Goal: Task Accomplishment & Management: Manage account settings

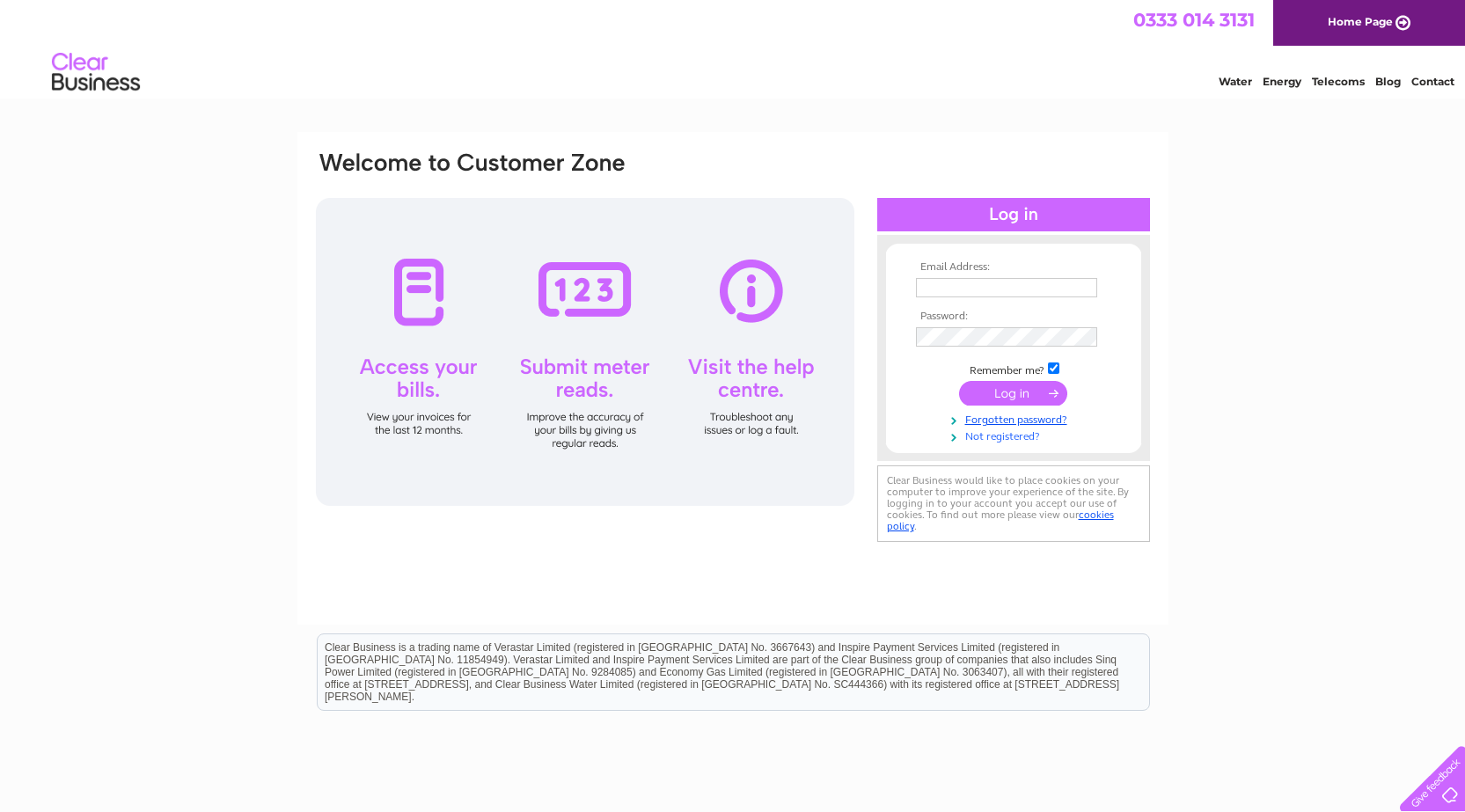
click at [1002, 438] on link "Not registered?" at bounding box center [1015, 435] width 199 height 16
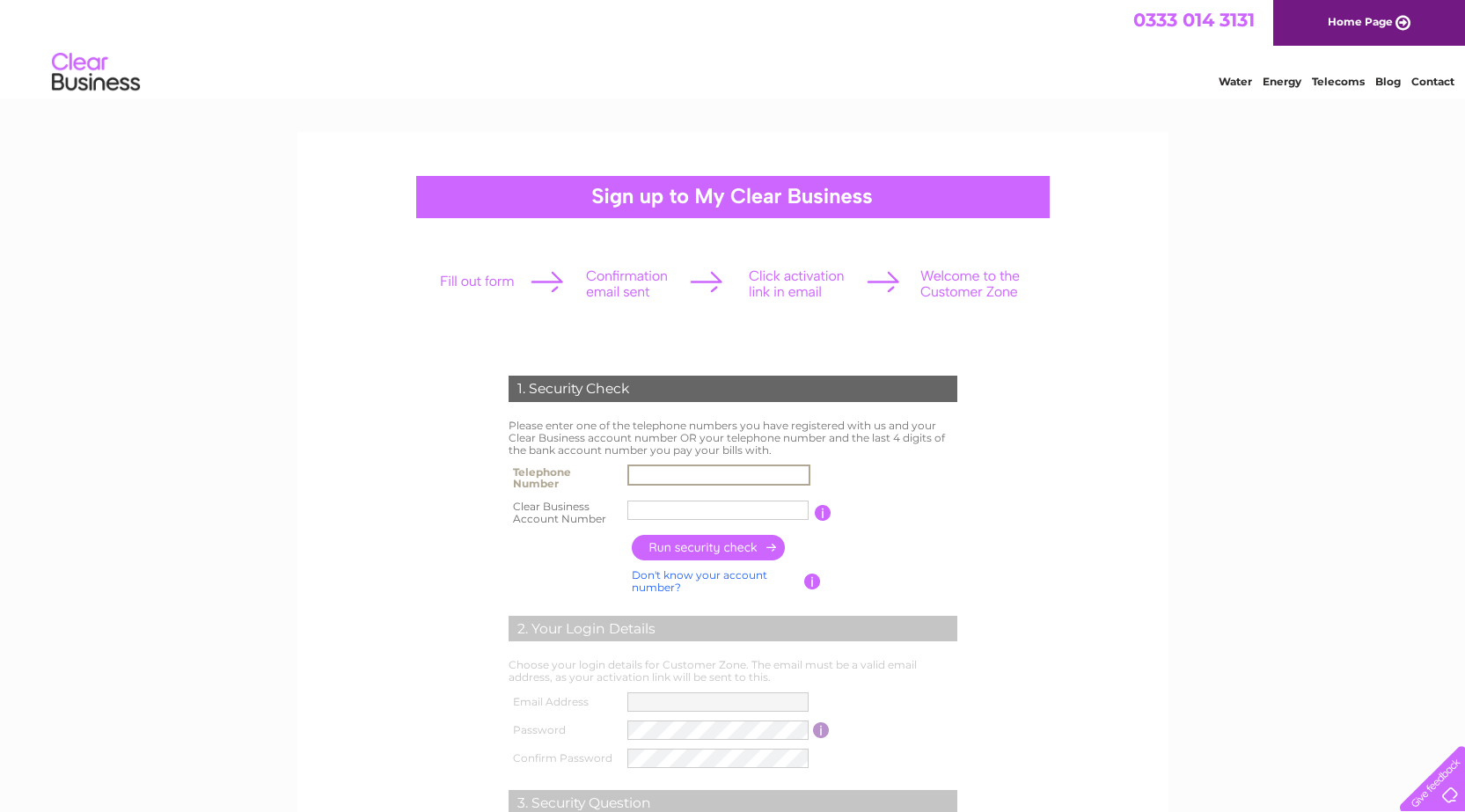
click at [656, 479] on input "text" at bounding box center [718, 474] width 183 height 21
type input "02476641399"
click at [679, 509] on input "text" at bounding box center [717, 510] width 181 height 19
type input "30302620"
click at [740, 548] on input "button" at bounding box center [709, 547] width 155 height 25
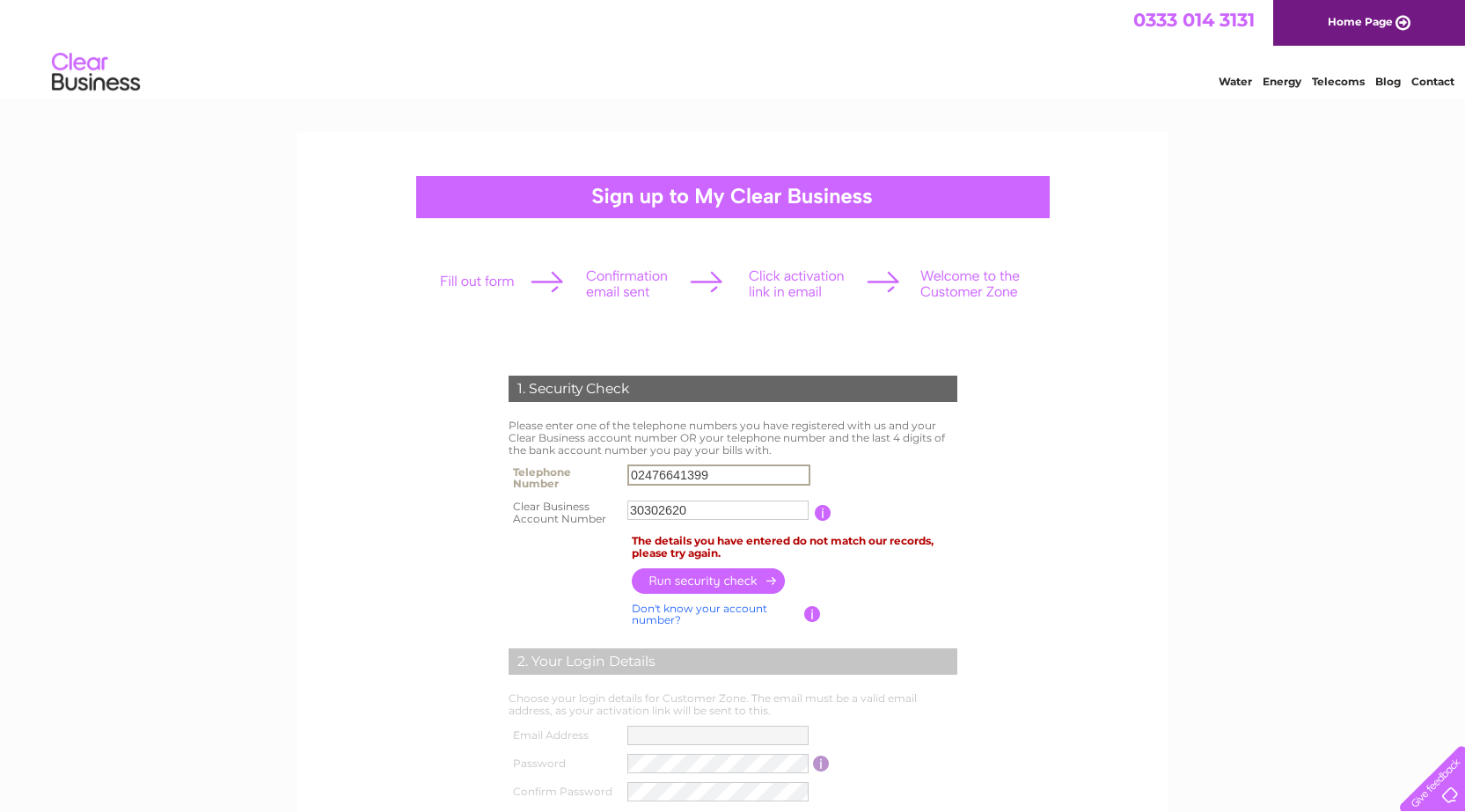
drag, startPoint x: 721, startPoint y: 476, endPoint x: 663, endPoint y: 481, distance: 58.2
click at [663, 481] on input "02476641399" at bounding box center [718, 474] width 183 height 21
type input "02476796400"
click at [748, 575] on input "button" at bounding box center [709, 580] width 155 height 25
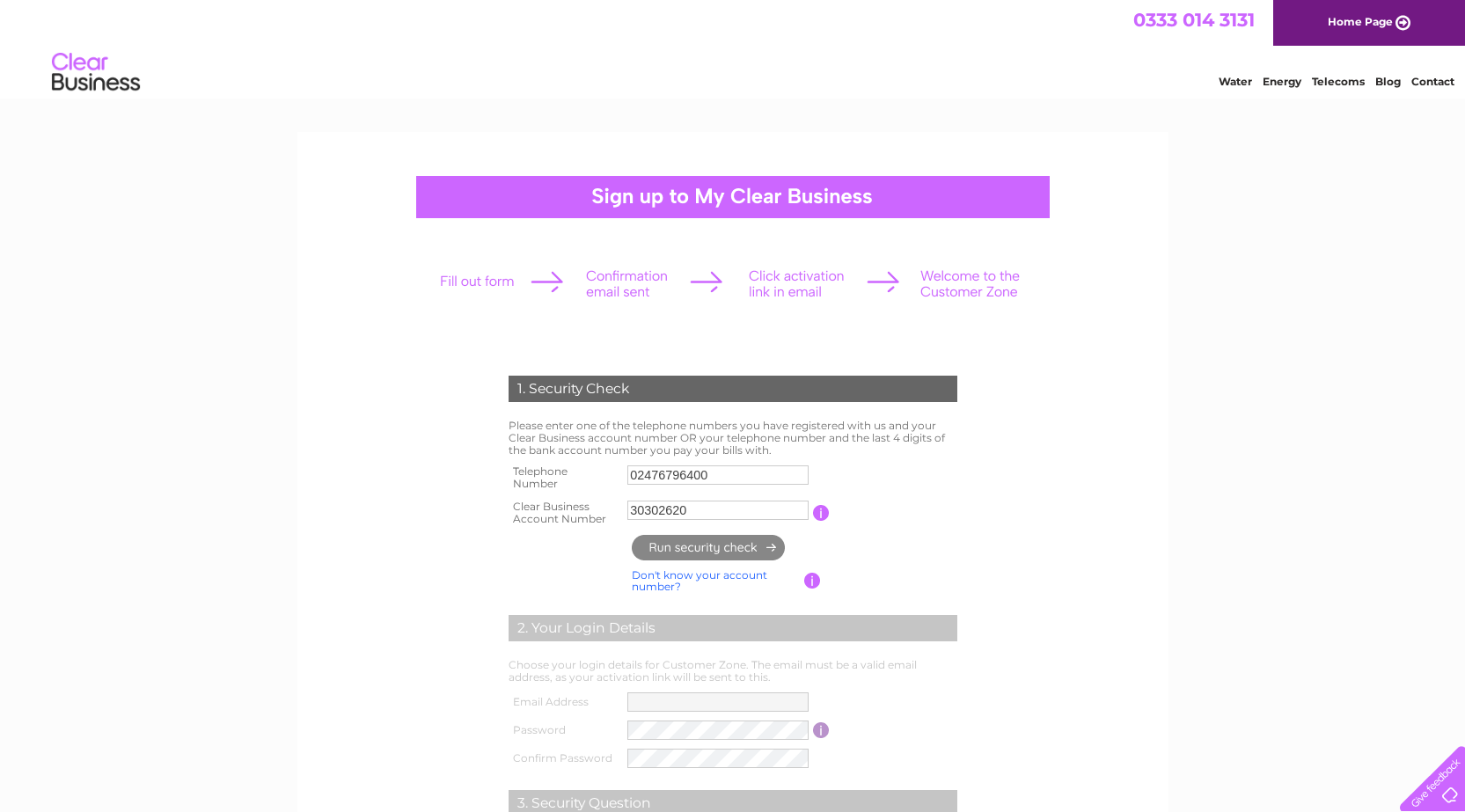
type input "**********"
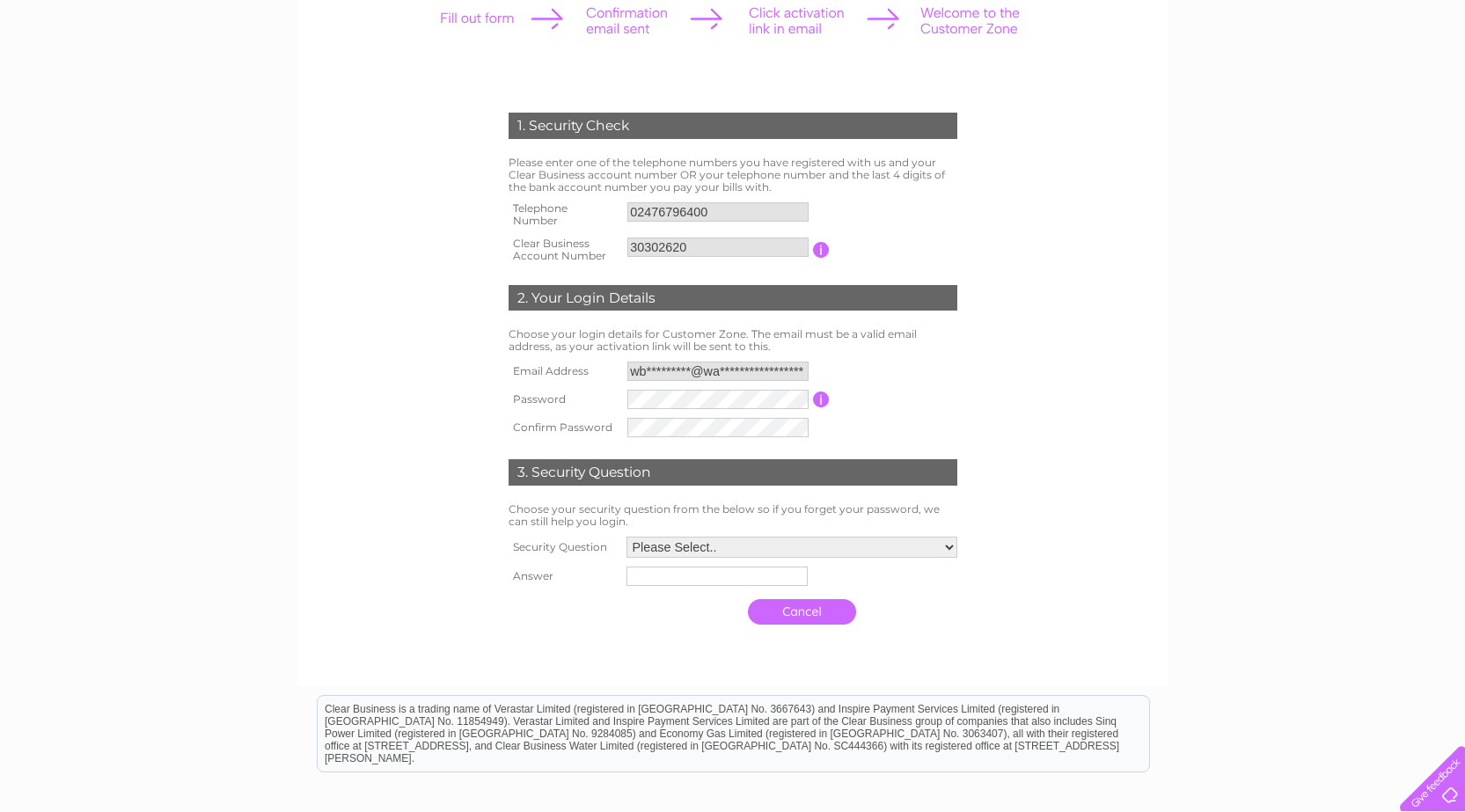
scroll to position [264, 0]
click at [819, 395] on input "button" at bounding box center [823, 398] width 16 height 15
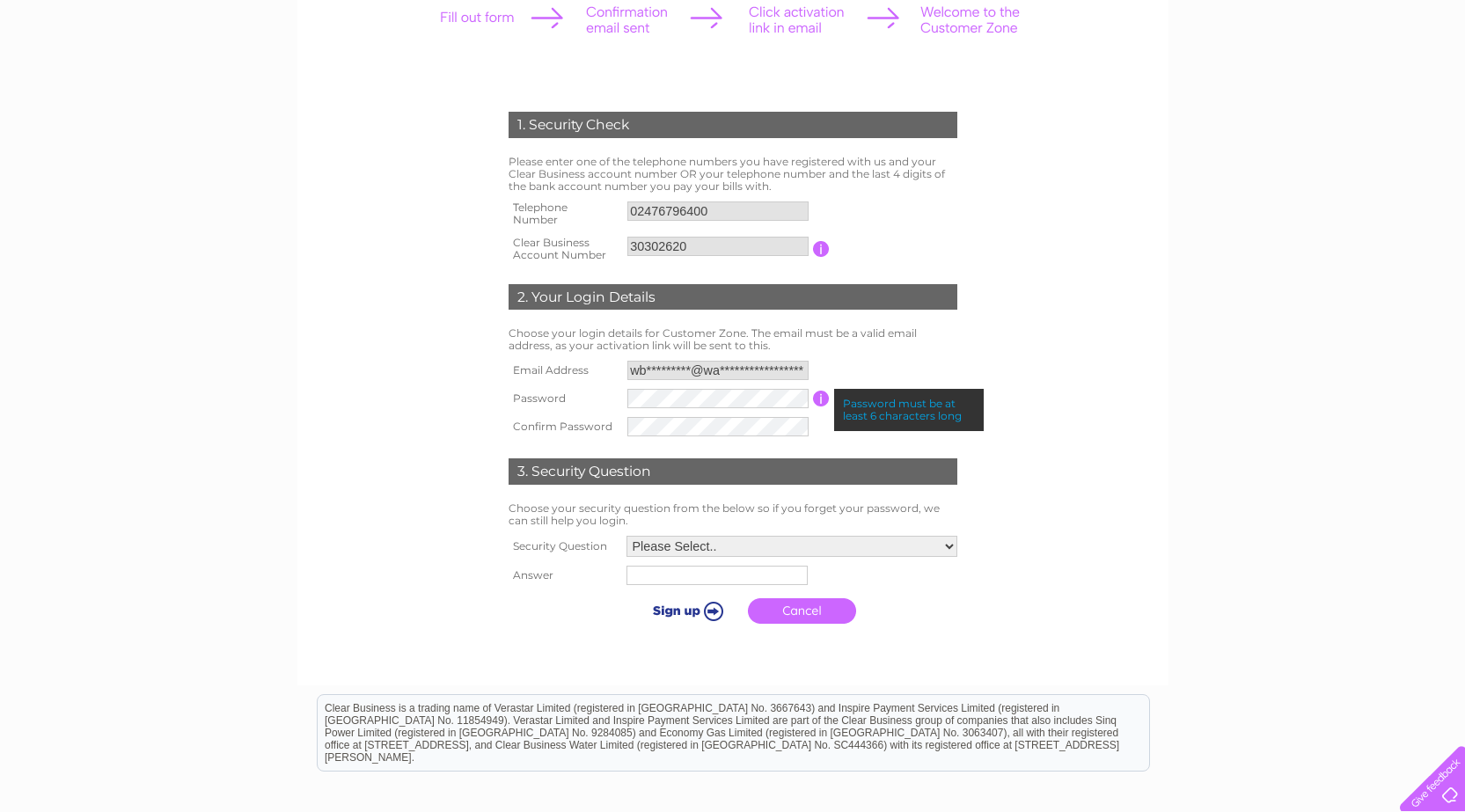
click at [819, 395] on input "button" at bounding box center [821, 398] width 16 height 15
click at [756, 411] on td at bounding box center [717, 398] width 190 height 28
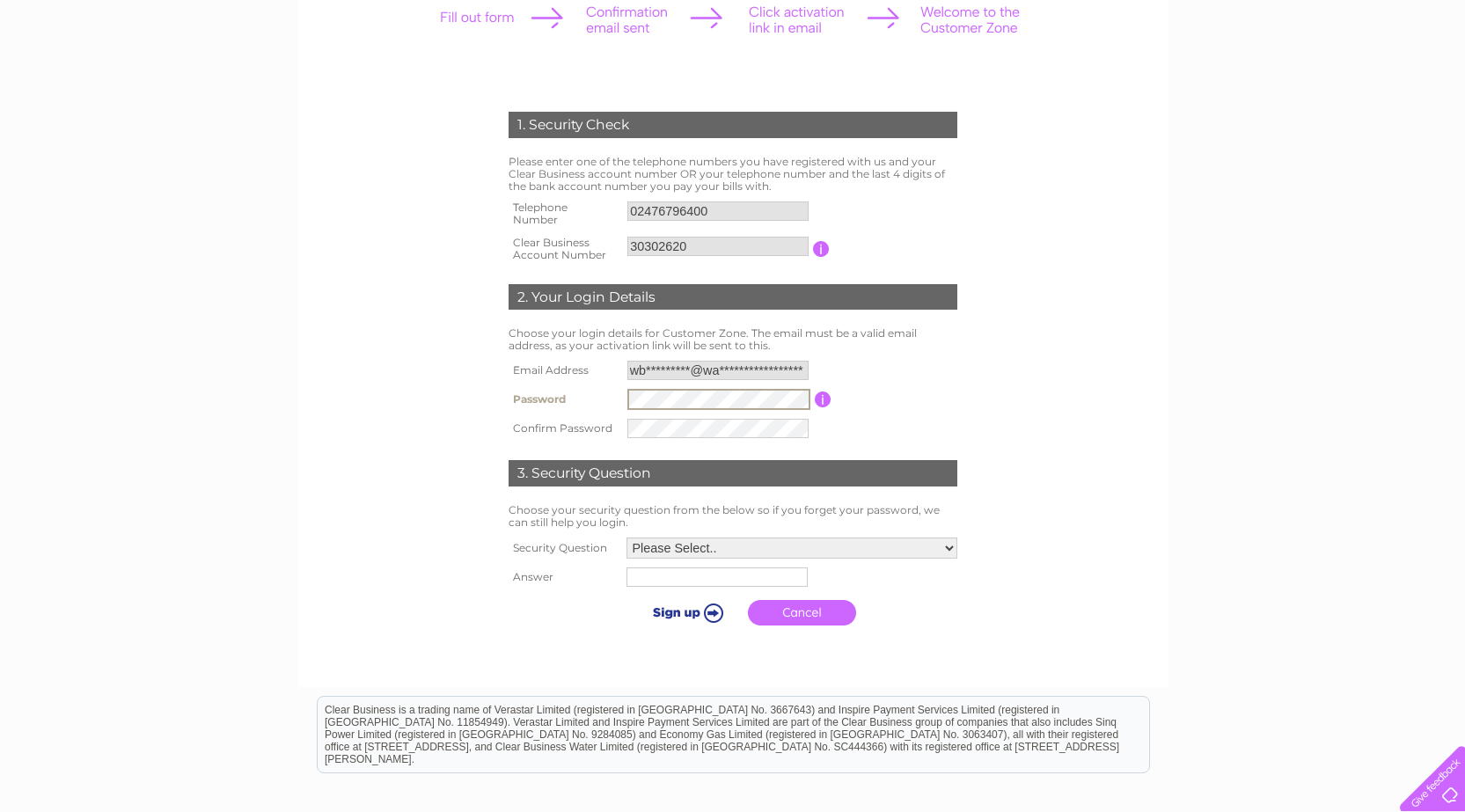
click at [929, 544] on select "Please Select.. In what town or city was your first job? In what town or city d…" at bounding box center [791, 547] width 331 height 21
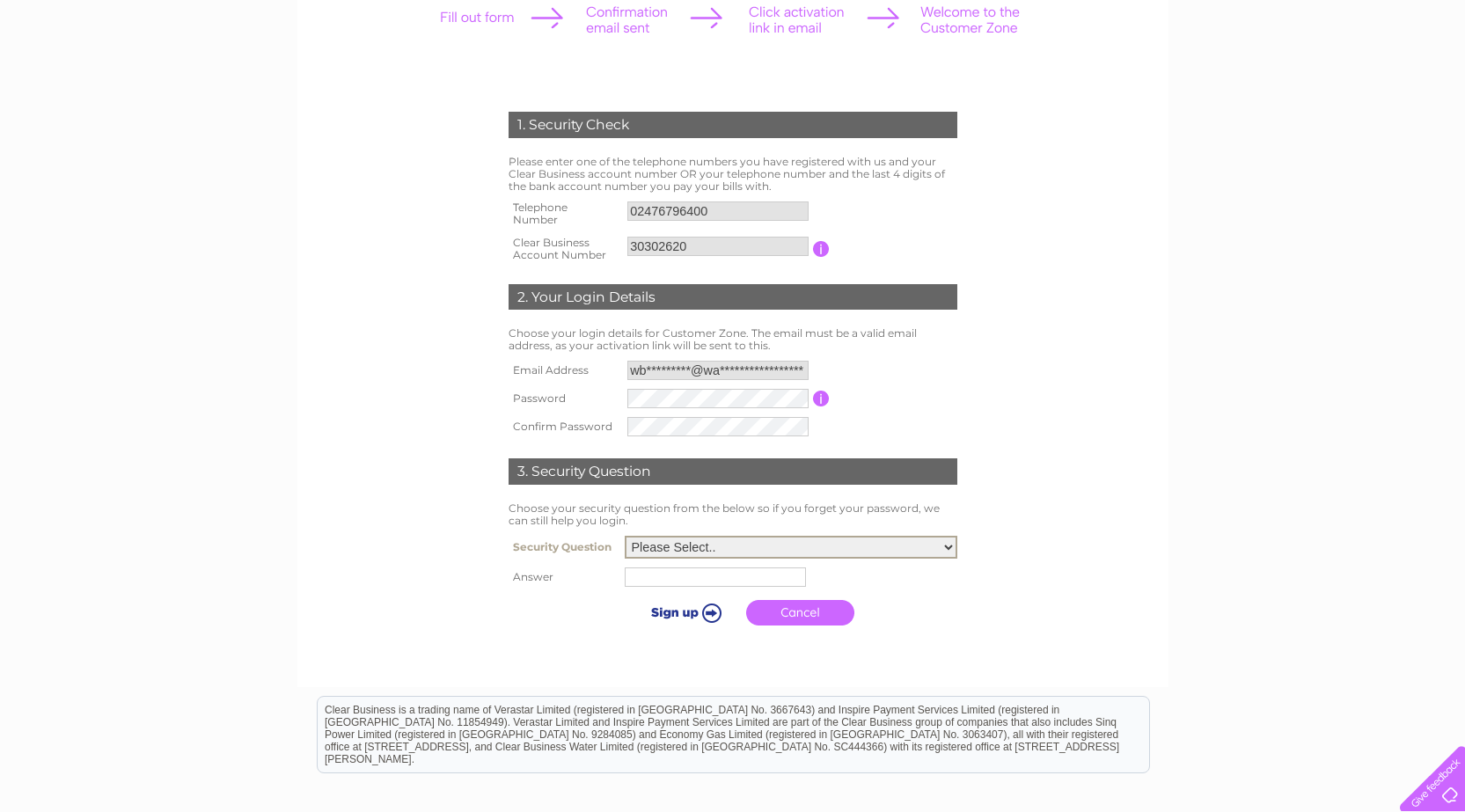
select select "1"
click at [625, 536] on select "Please Select.. In what town or city was your first job? In what town or city d…" at bounding box center [790, 546] width 332 height 23
click at [677, 581] on input "text" at bounding box center [717, 575] width 183 height 21
type input "Nuneaton"
click at [674, 611] on input "submit" at bounding box center [685, 610] width 108 height 25
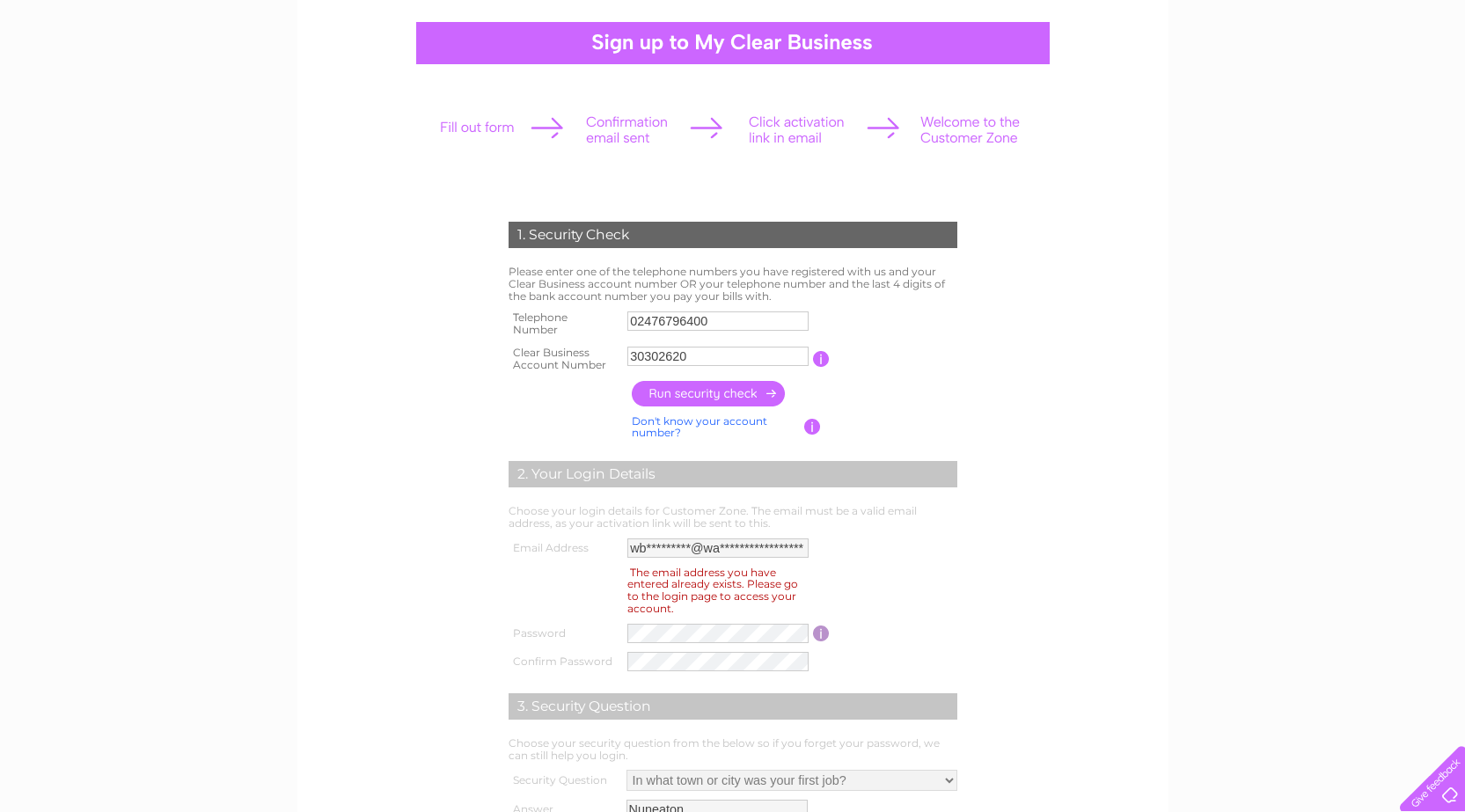
scroll to position [264, 0]
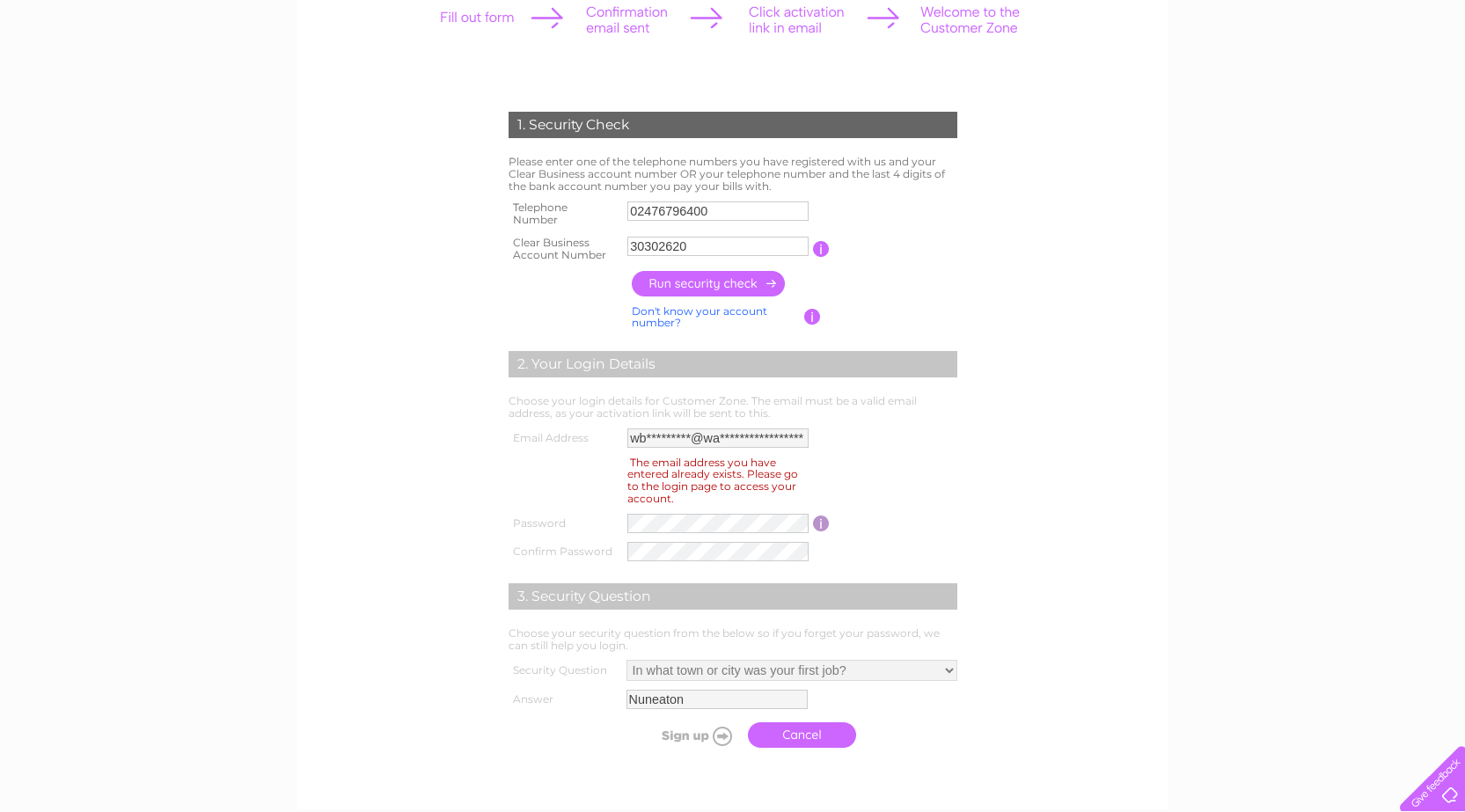
click at [921, 736] on td "Cancel" at bounding box center [791, 734] width 340 height 43
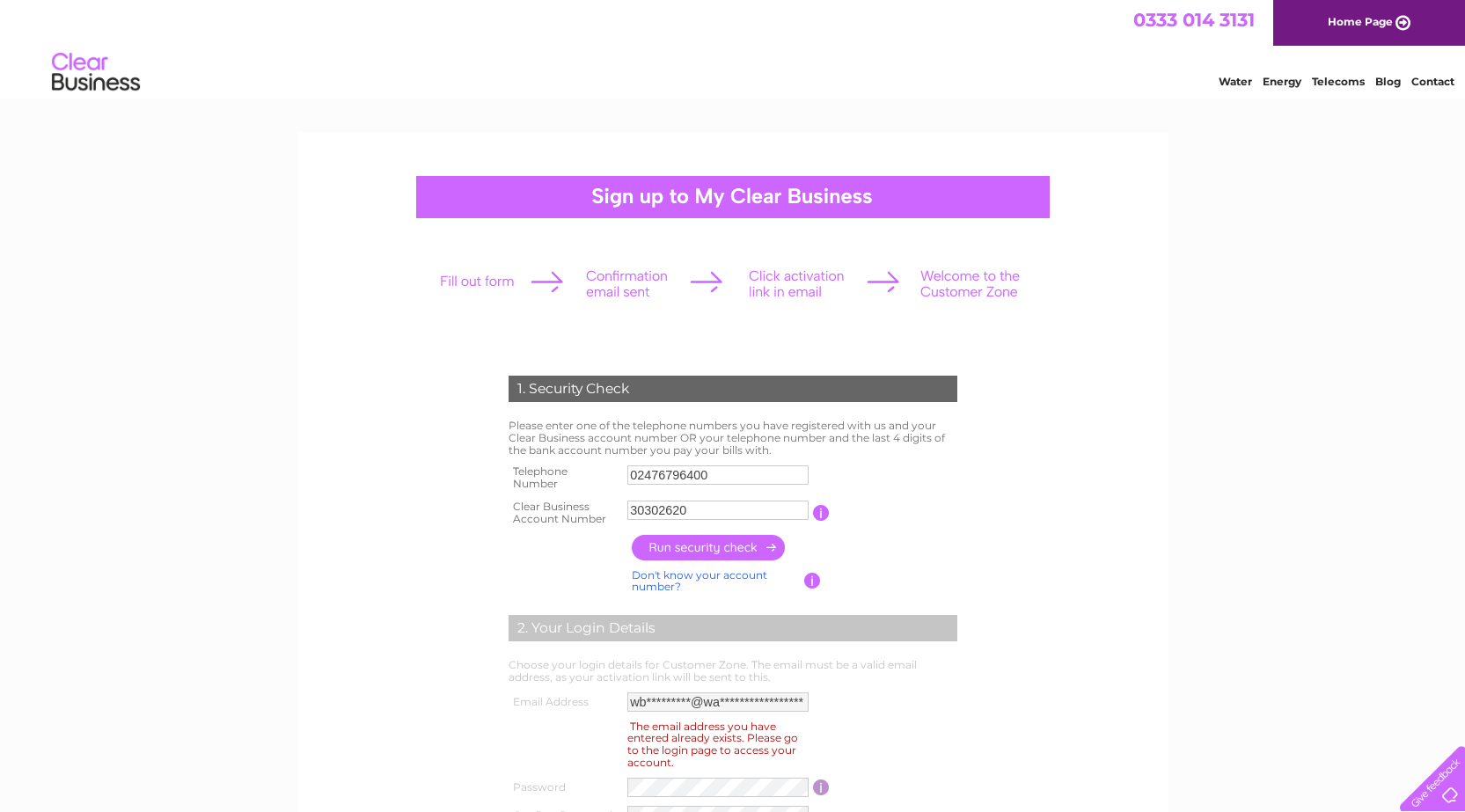
scroll to position [88, 0]
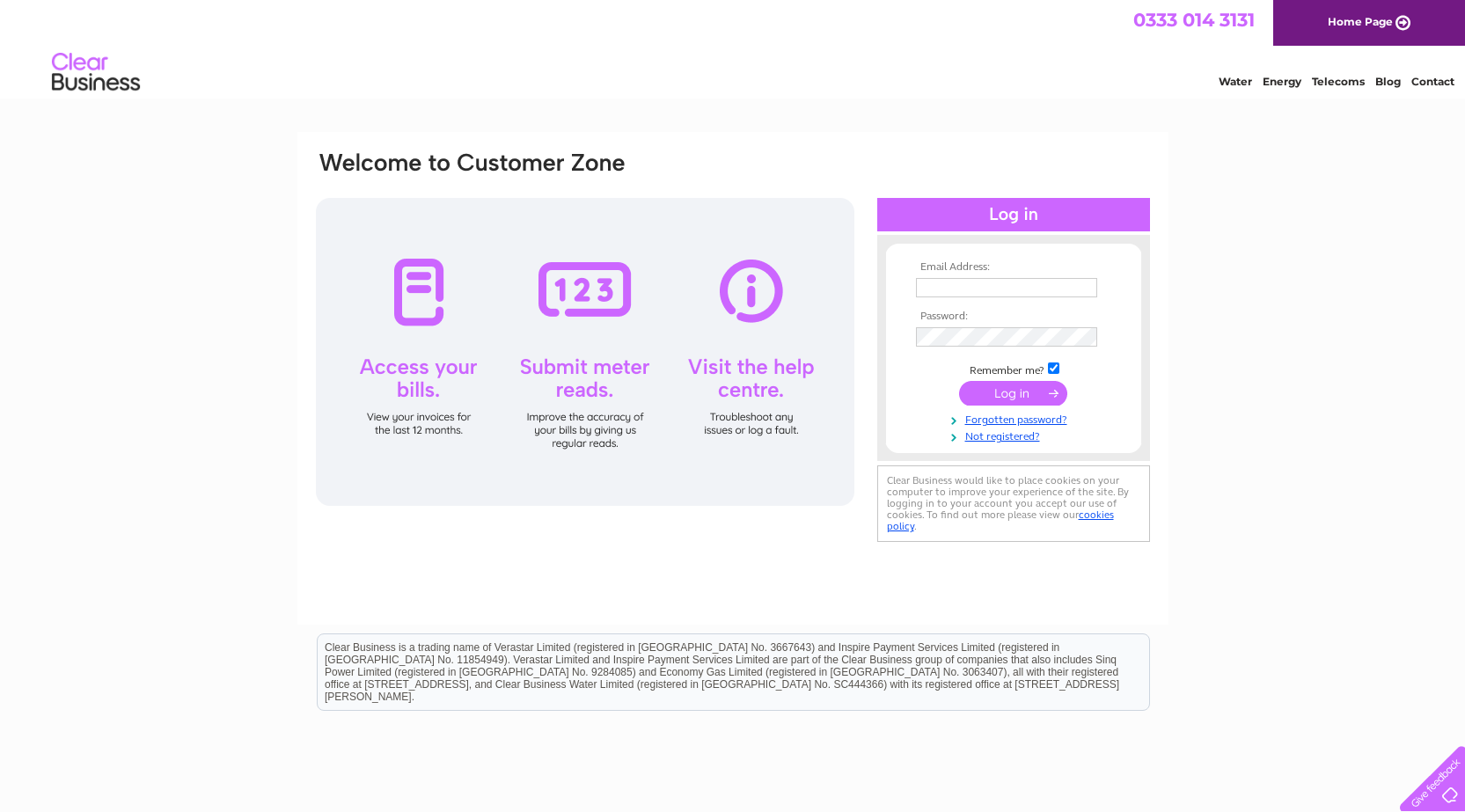
click at [973, 288] on input "text" at bounding box center [1006, 287] width 181 height 19
type input "wbcaccounts@warwickshire.gov.uk"
click at [1009, 393] on input "submit" at bounding box center [1012, 394] width 108 height 25
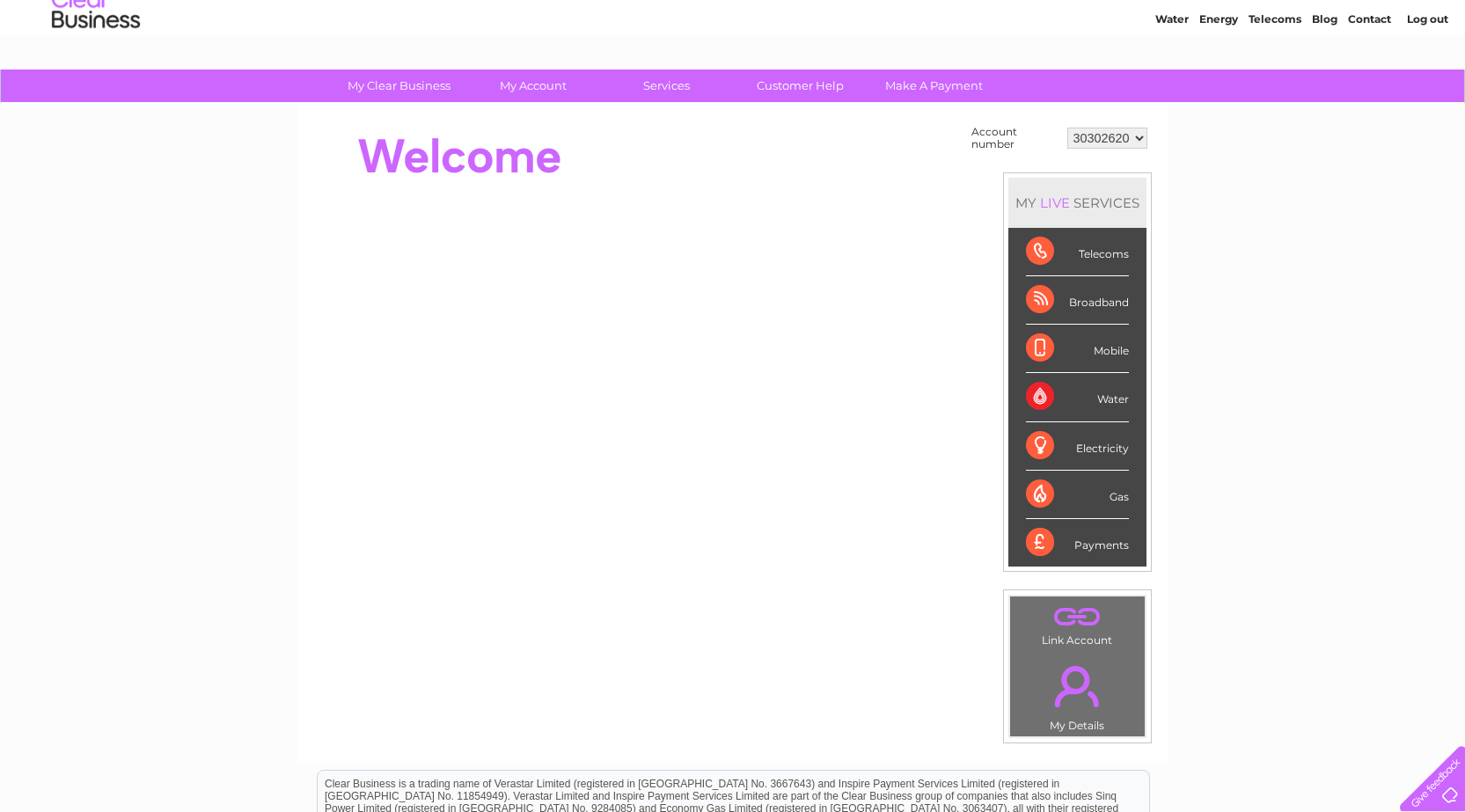
scroll to position [62, 0]
click at [1118, 445] on div "Electricity" at bounding box center [1076, 447] width 103 height 48
click at [1092, 451] on div "Electricity" at bounding box center [1076, 447] width 103 height 48
click at [1135, 141] on select "30302620" at bounding box center [1107, 138] width 80 height 21
click at [1067, 128] on select "30302620" at bounding box center [1107, 138] width 80 height 21
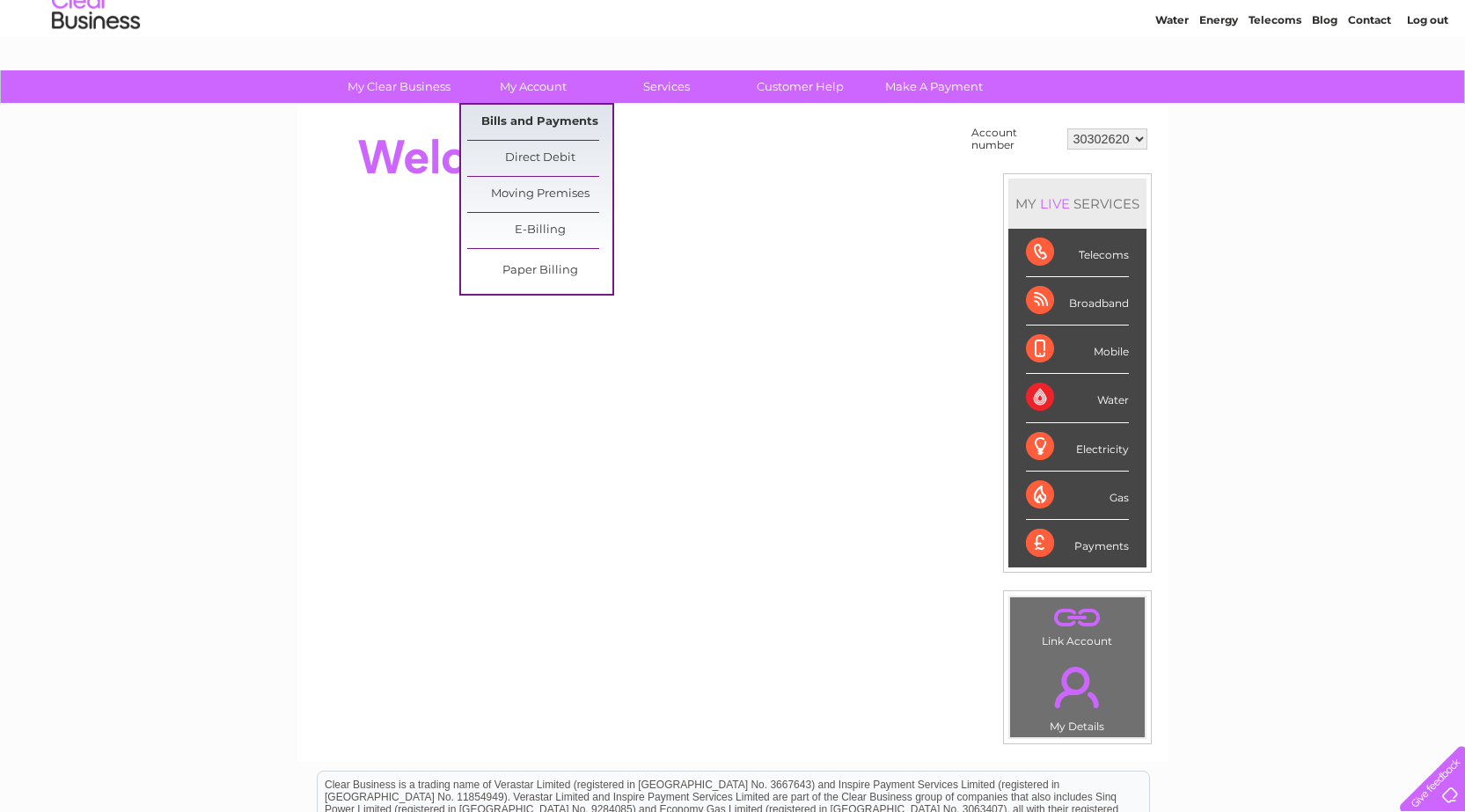
click at [518, 122] on link "Bills and Payments" at bounding box center [539, 122] width 145 height 36
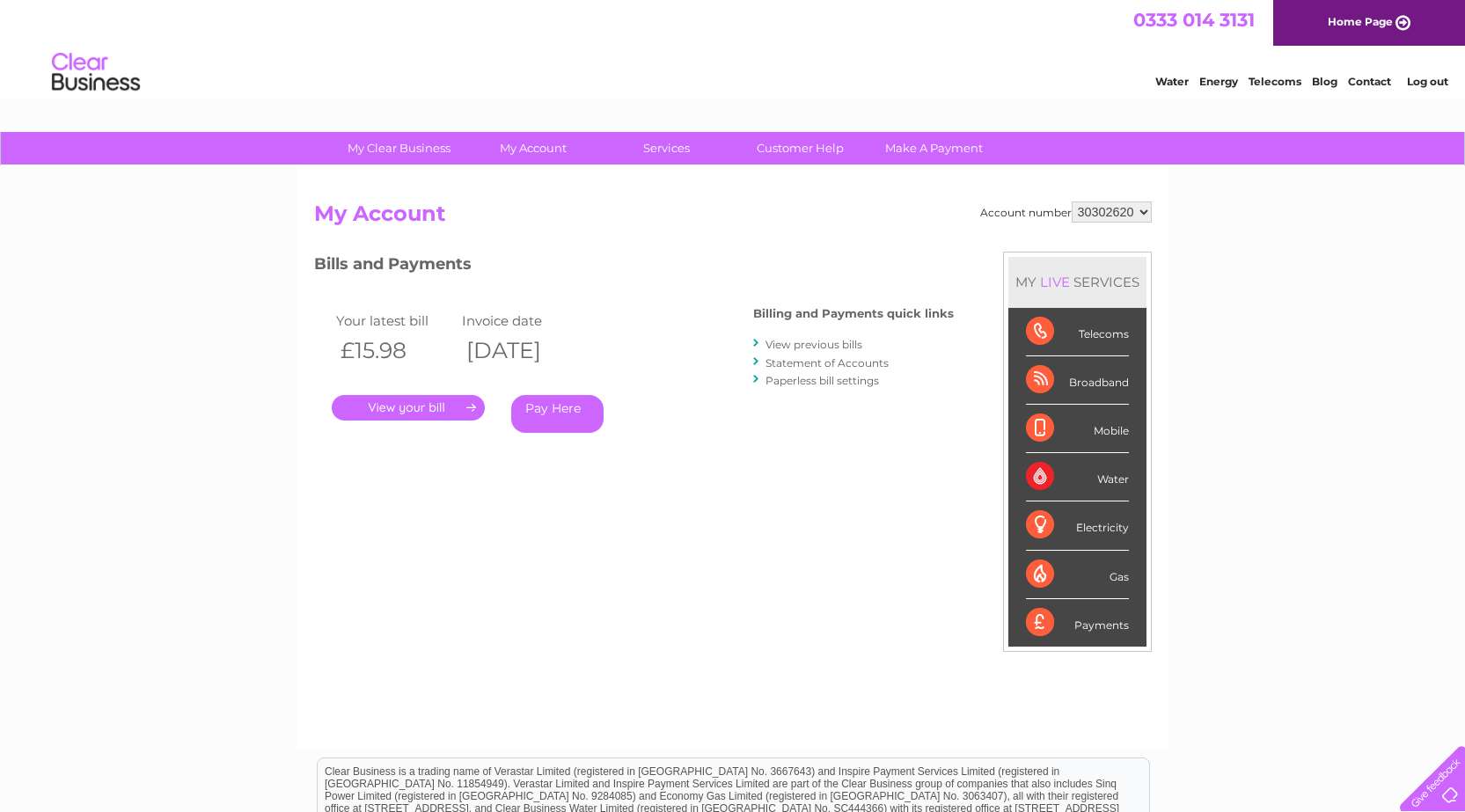
click at [466, 404] on link "." at bounding box center [408, 408] width 153 height 25
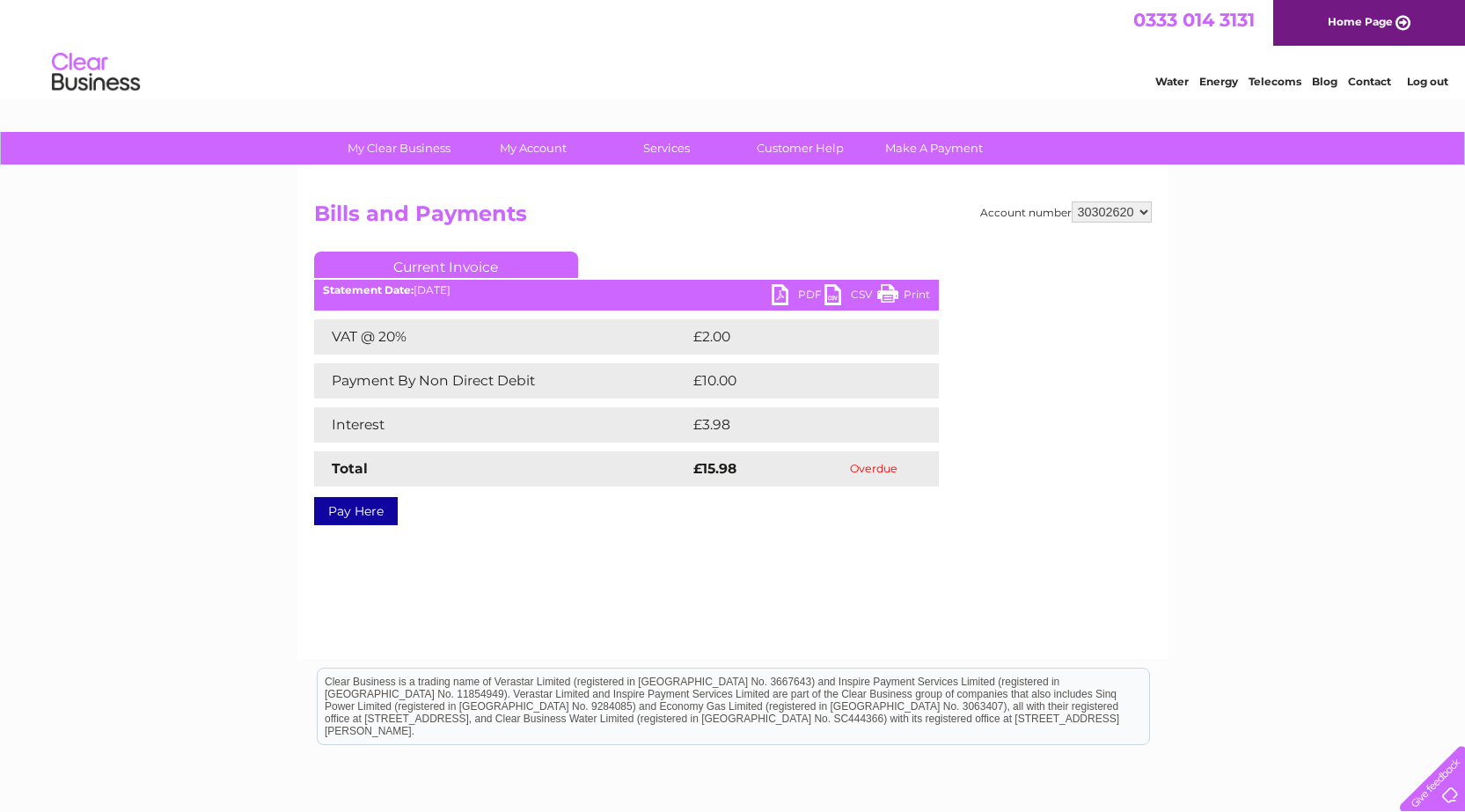
click at [805, 292] on link "PDF" at bounding box center [798, 297] width 53 height 25
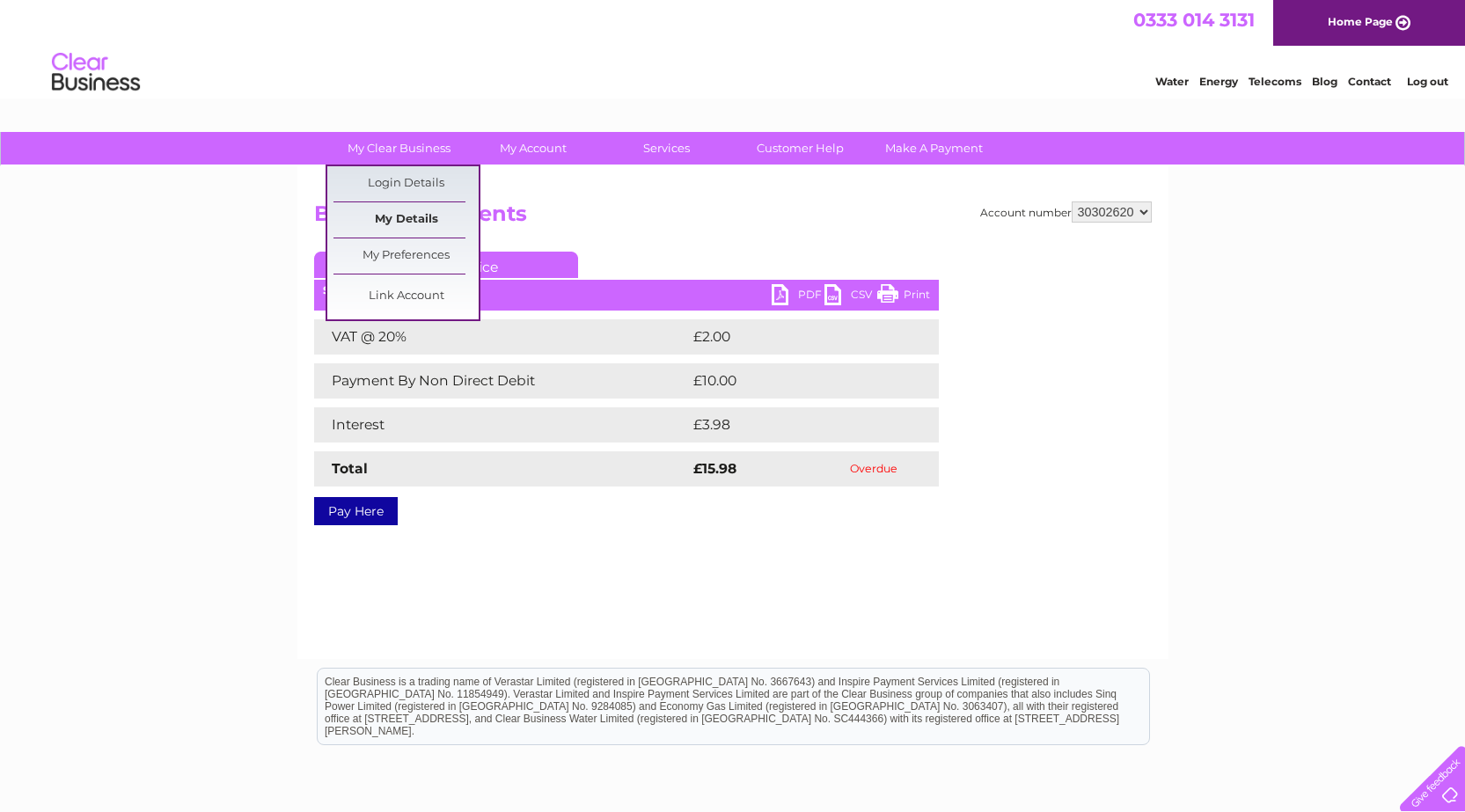
click at [417, 216] on link "My Details" at bounding box center [405, 219] width 145 height 36
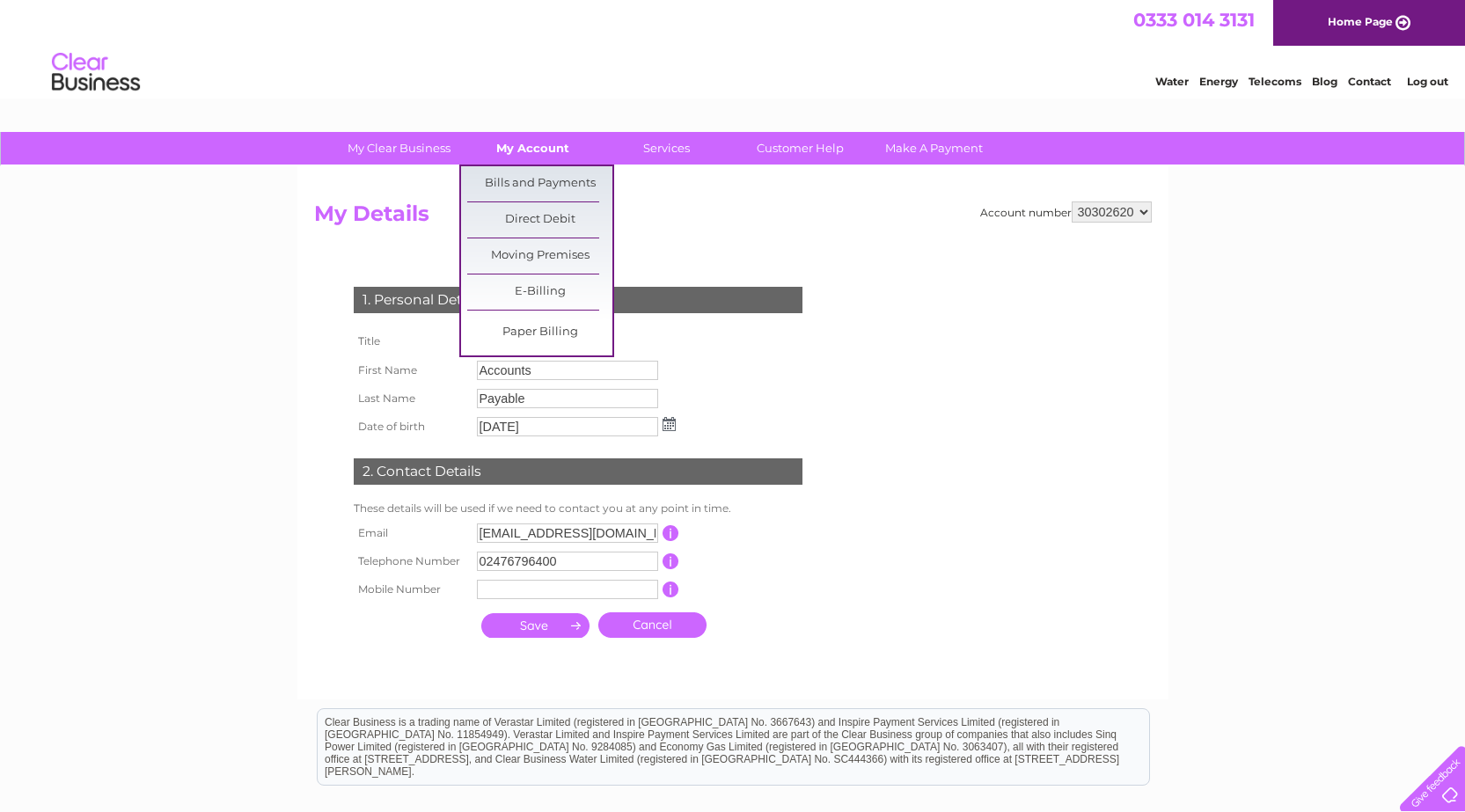
click at [534, 148] on link "My Account" at bounding box center [532, 148] width 145 height 33
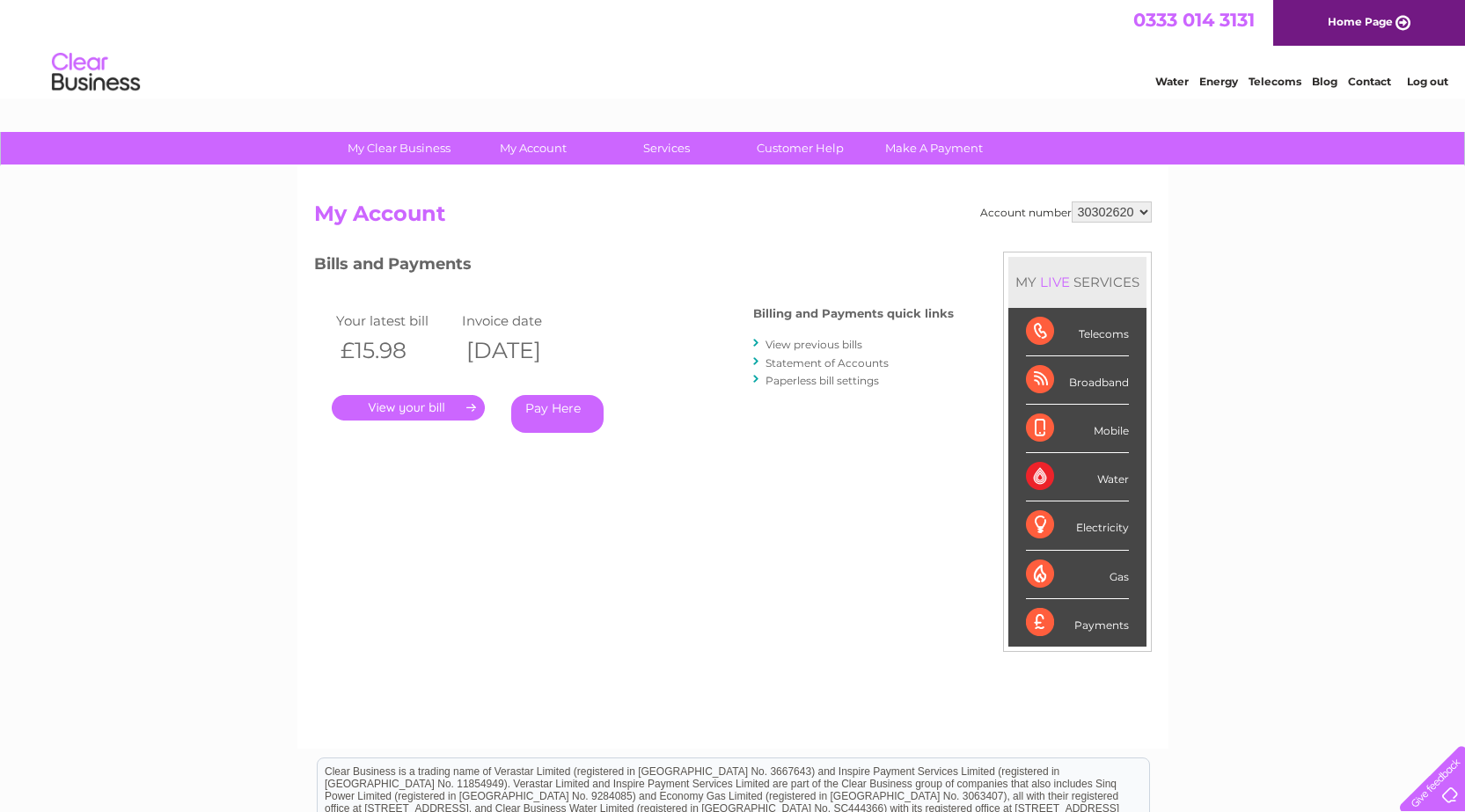
click at [818, 340] on link "View previous bills" at bounding box center [813, 344] width 97 height 13
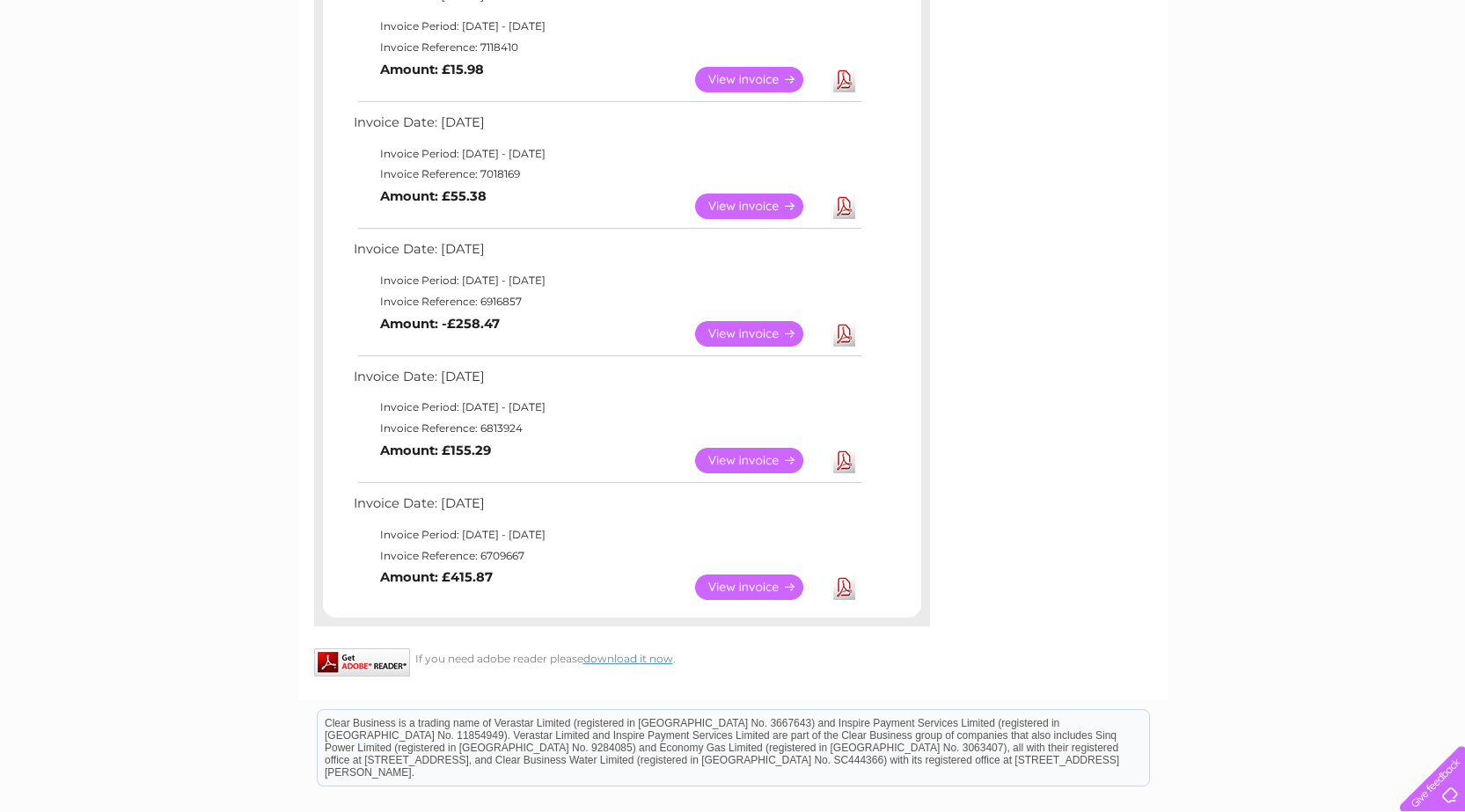
scroll to position [351, 0]
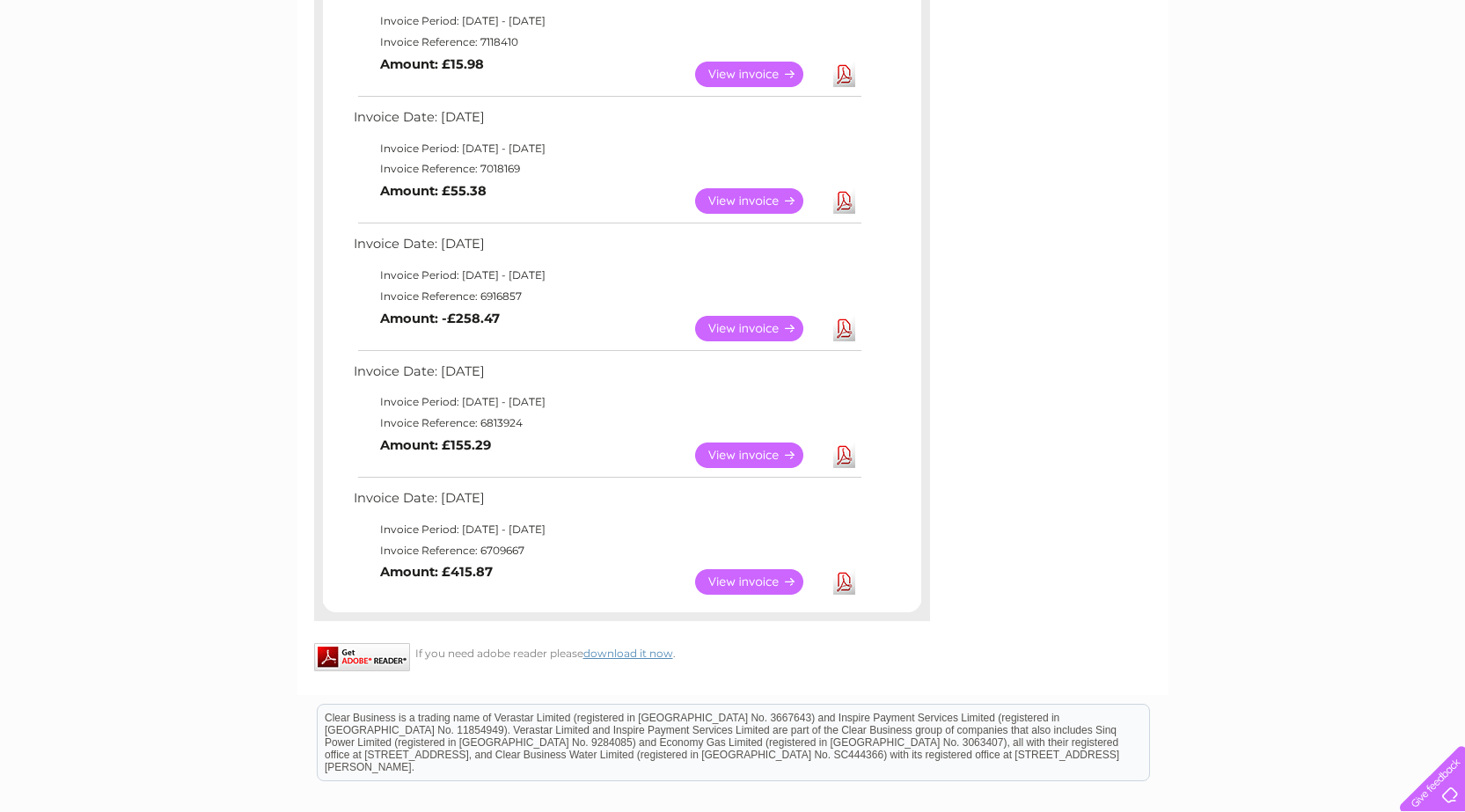
click at [847, 580] on link "Download" at bounding box center [844, 582] width 22 height 25
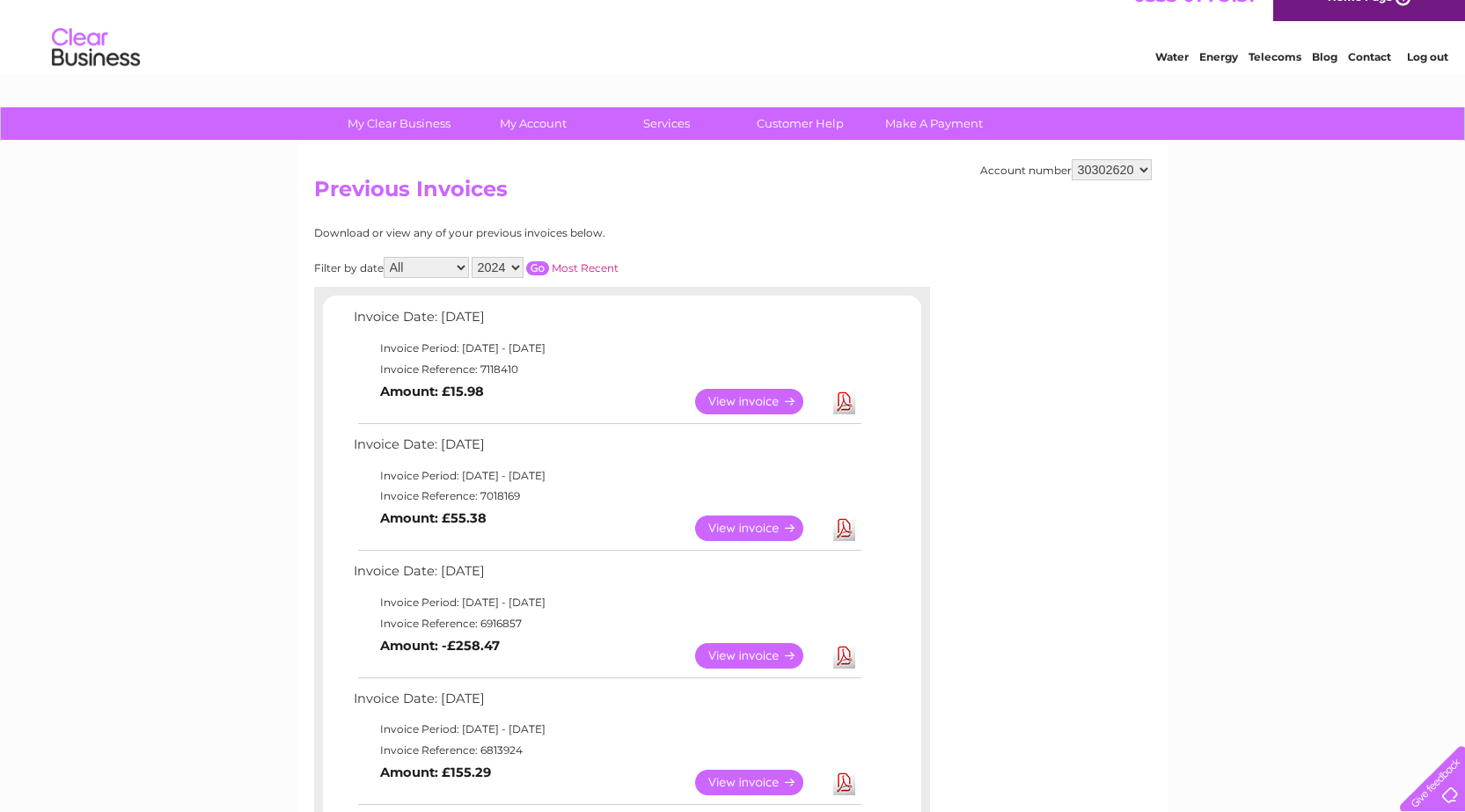
scroll to position [0, 0]
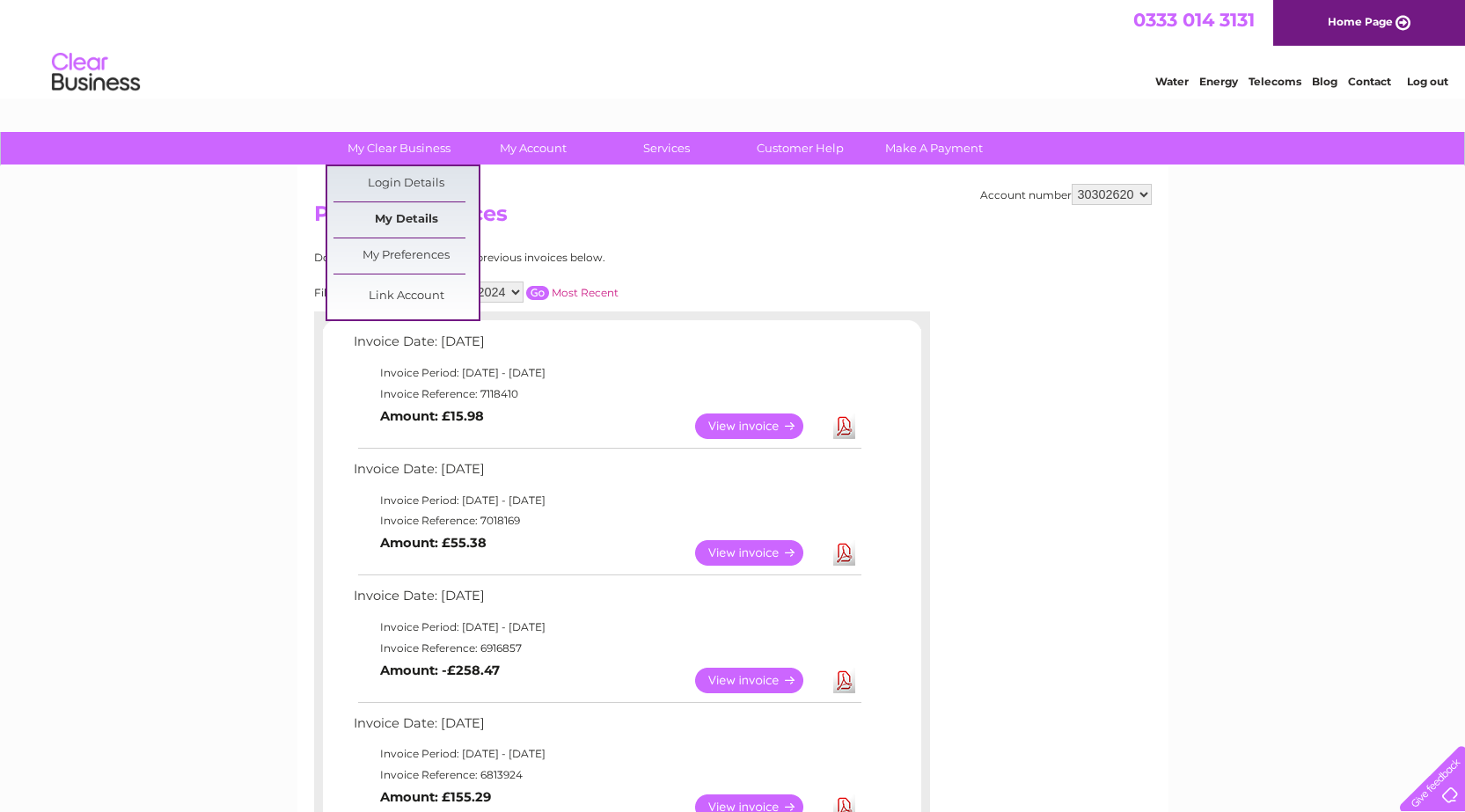
click at [397, 215] on link "My Details" at bounding box center [405, 219] width 145 height 36
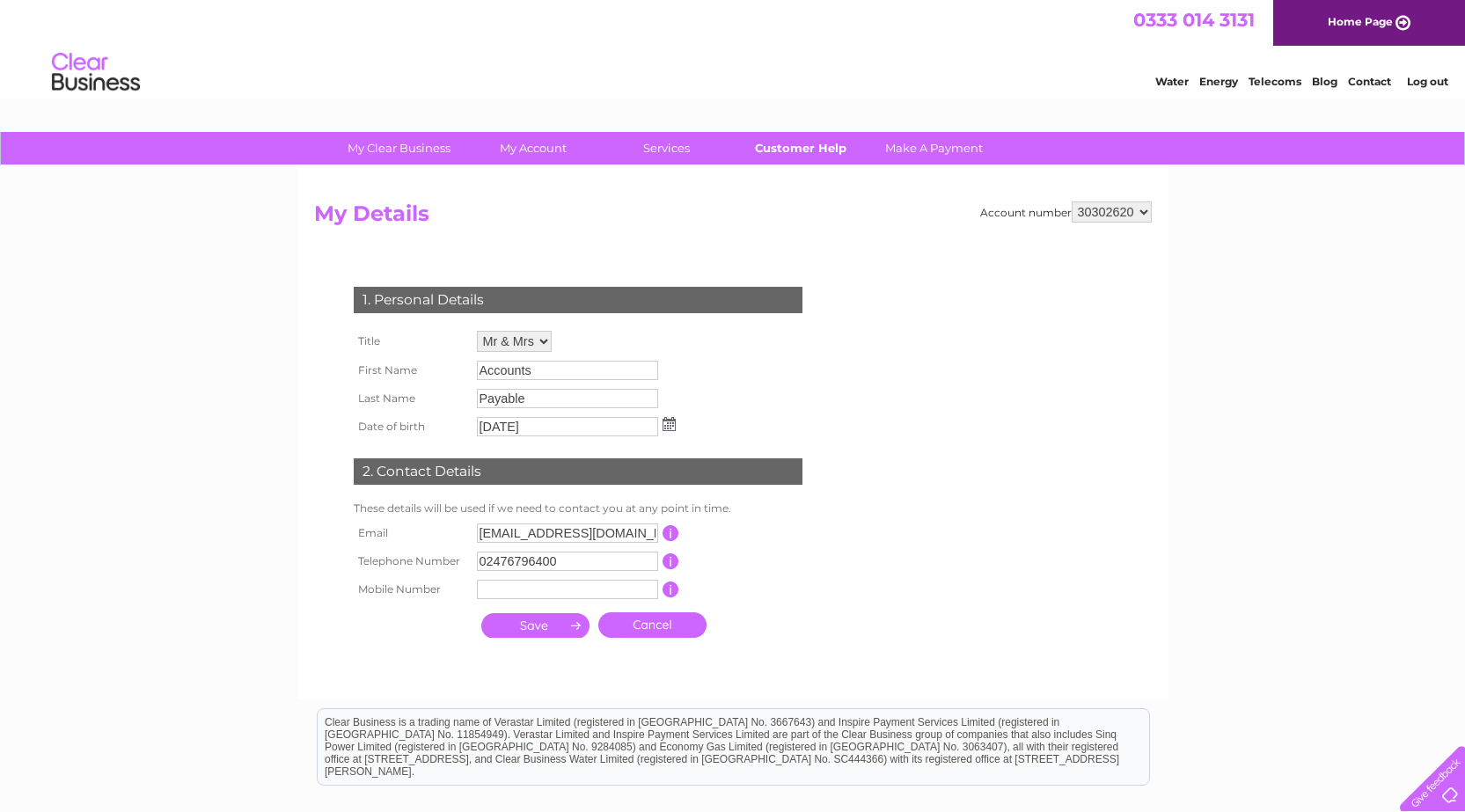
click at [788, 144] on link "Customer Help" at bounding box center [799, 148] width 145 height 33
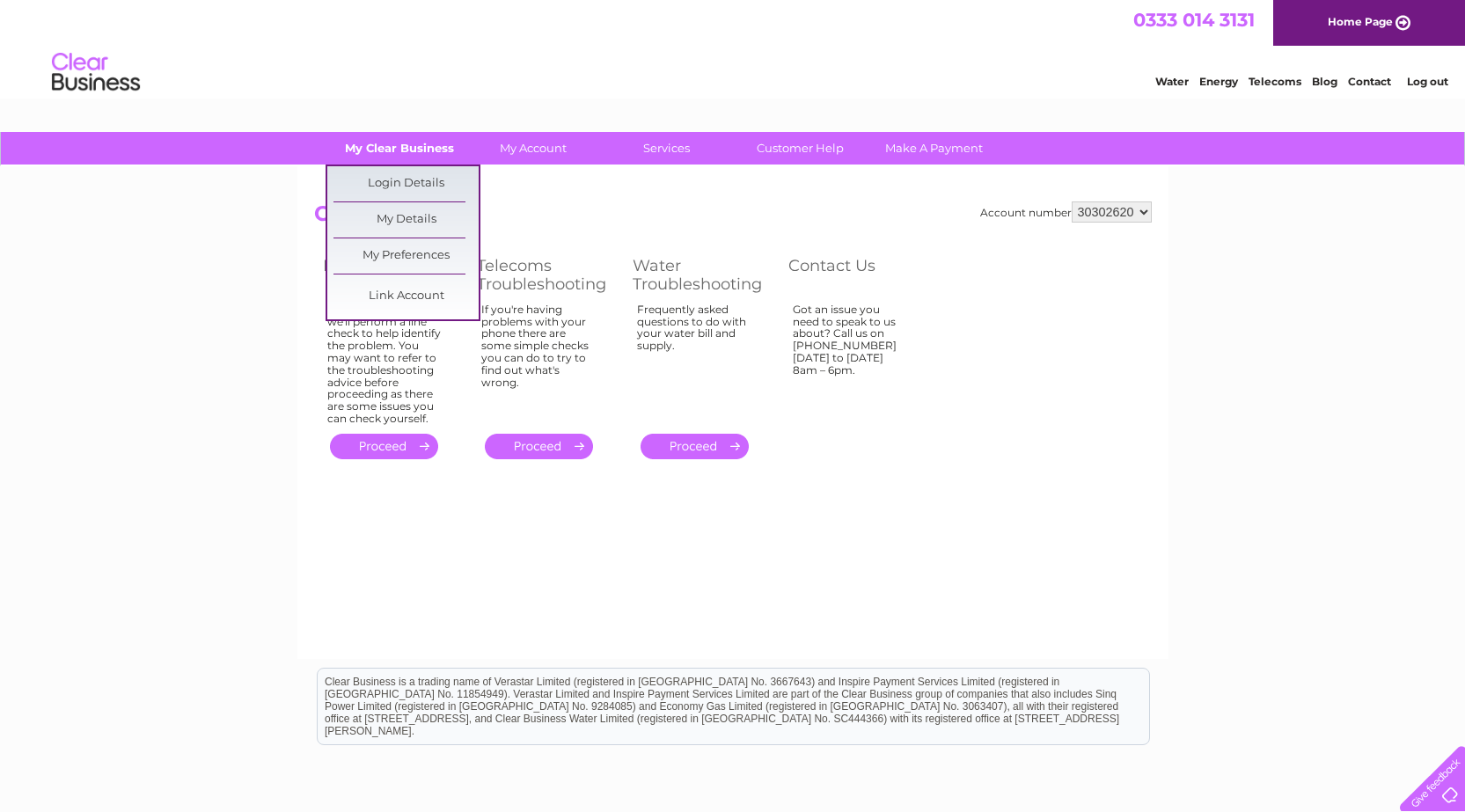
click at [408, 153] on link "My Clear Business" at bounding box center [398, 148] width 145 height 33
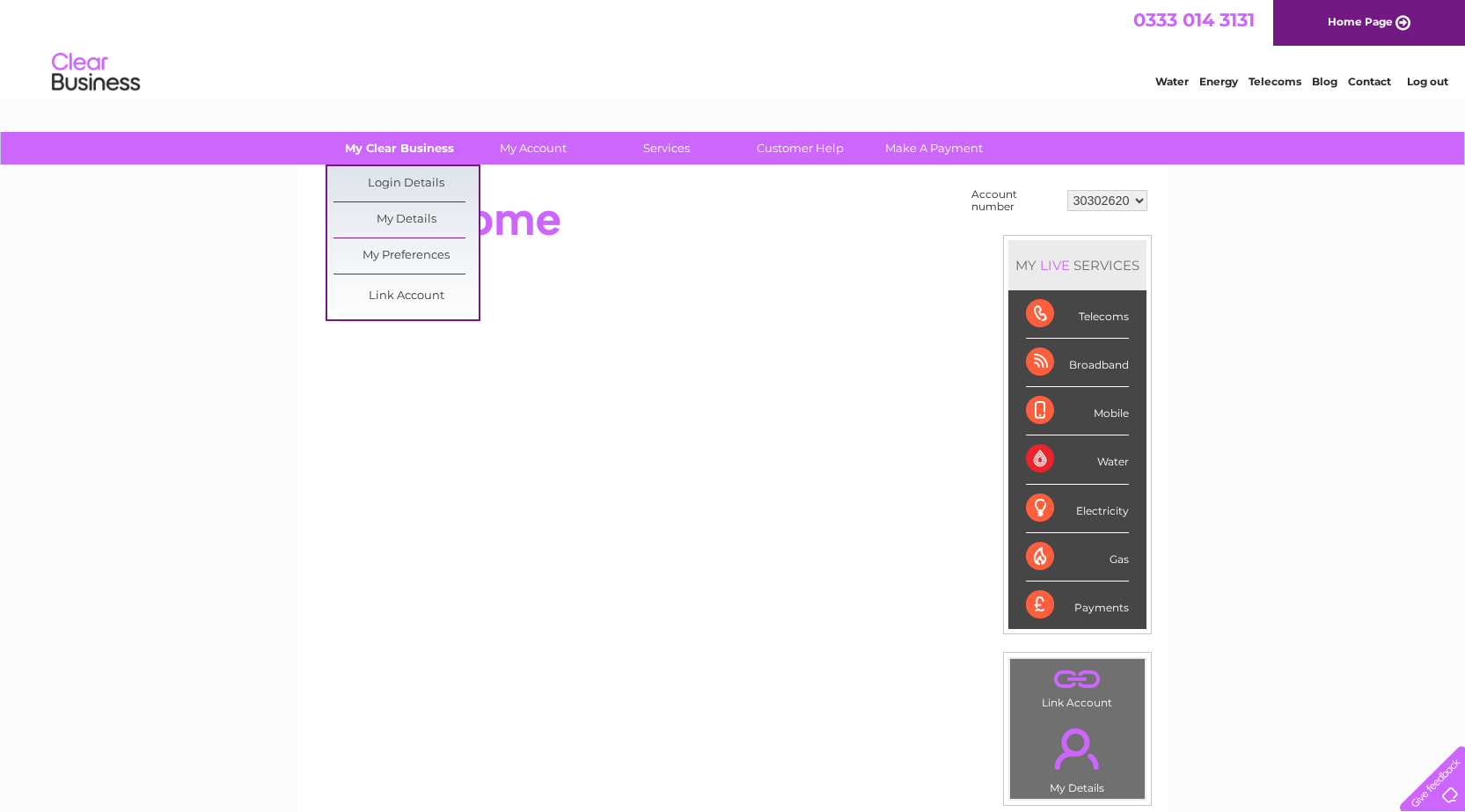
click at [418, 150] on link "My Clear Business" at bounding box center [398, 148] width 145 height 33
click at [402, 254] on link "My Preferences" at bounding box center [405, 256] width 145 height 36
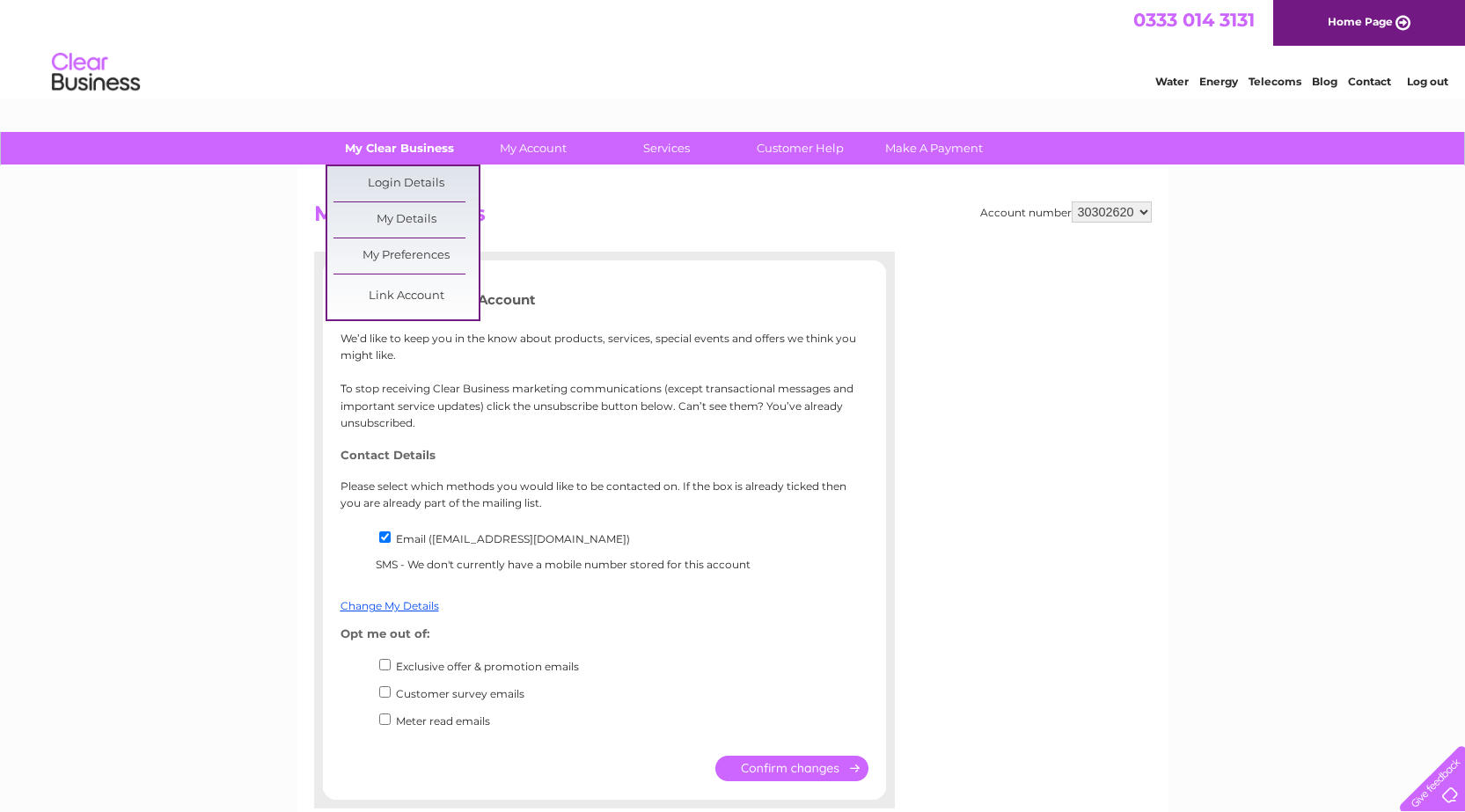
click at [413, 146] on link "My Clear Business" at bounding box center [398, 148] width 145 height 33
click at [406, 180] on link "Login Details" at bounding box center [405, 184] width 145 height 36
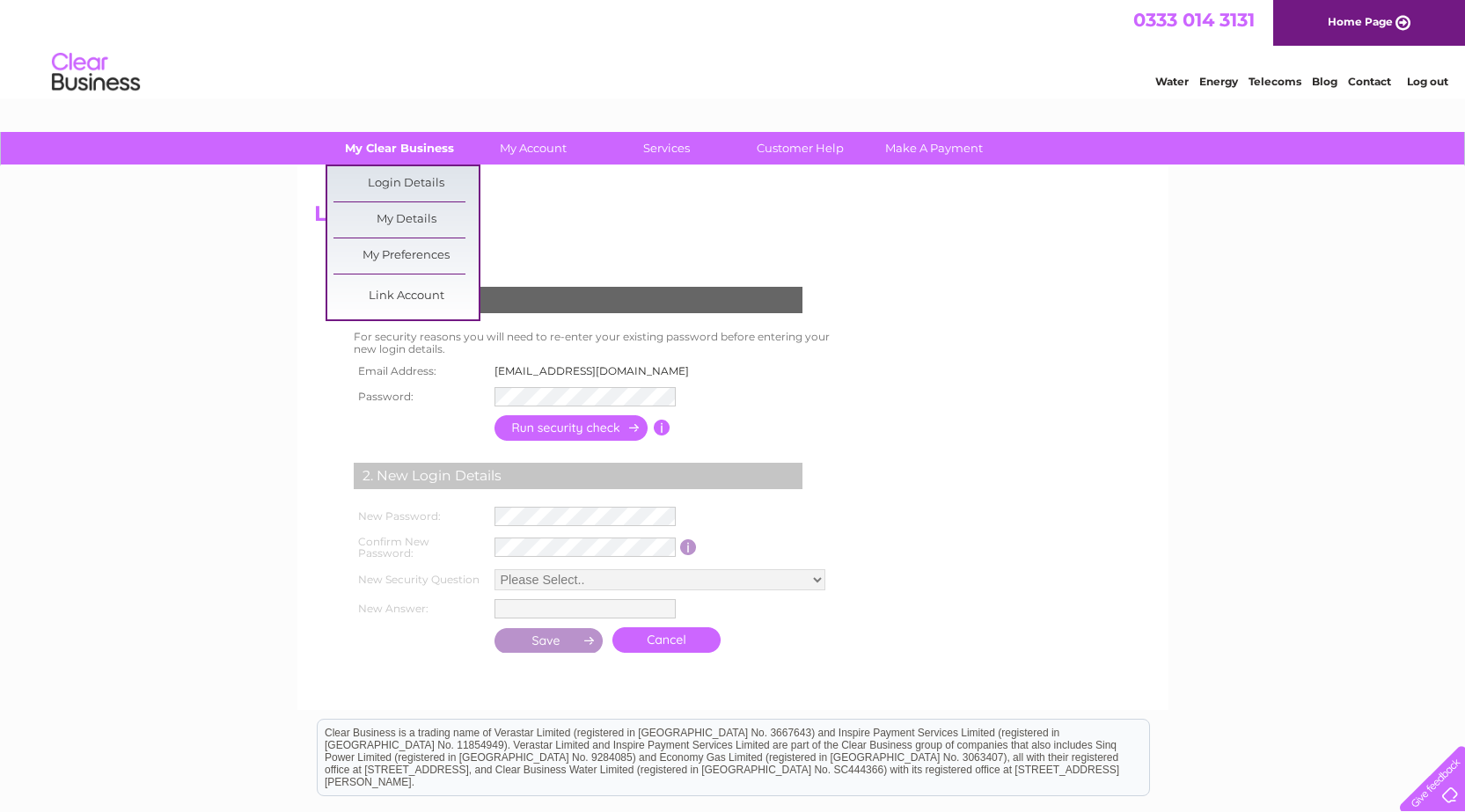
click at [399, 144] on link "My Clear Business" at bounding box center [398, 148] width 145 height 33
